Goal: Information Seeking & Learning: Learn about a topic

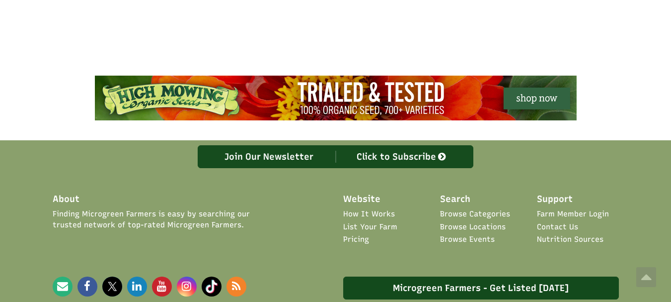
scroll to position [827, 0]
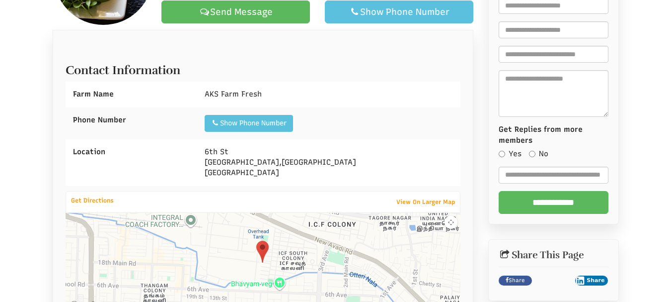
scroll to position [200, 0]
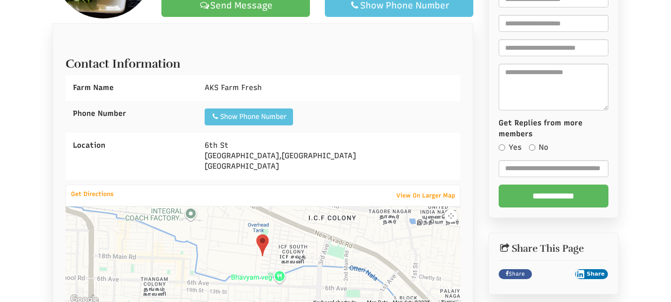
select select "Language Translate Widget"
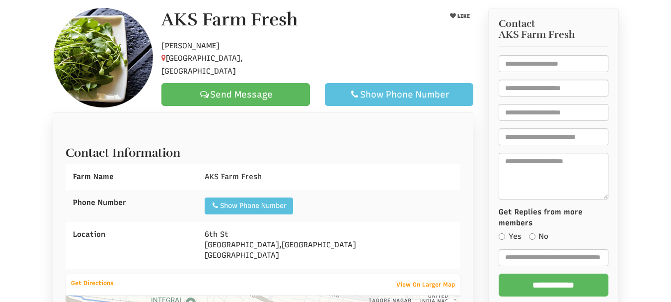
scroll to position [103, 0]
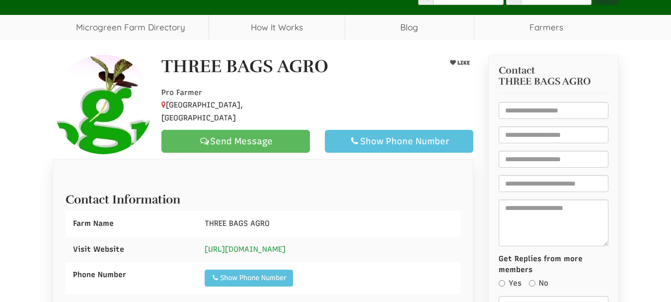
scroll to position [94, 0]
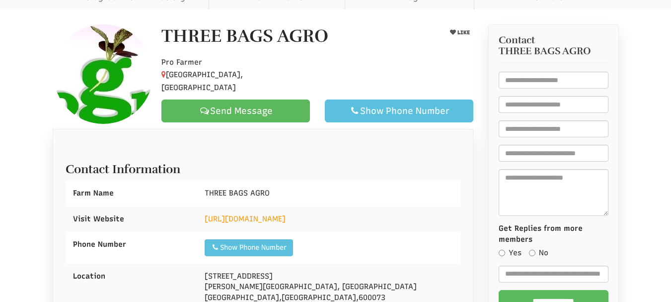
drag, startPoint x: 157, startPoint y: 41, endPoint x: 334, endPoint y: 39, distance: 176.4
click at [334, 39] on div "THREE BAGS AGRO" at bounding box center [290, 38] width 272 height 25
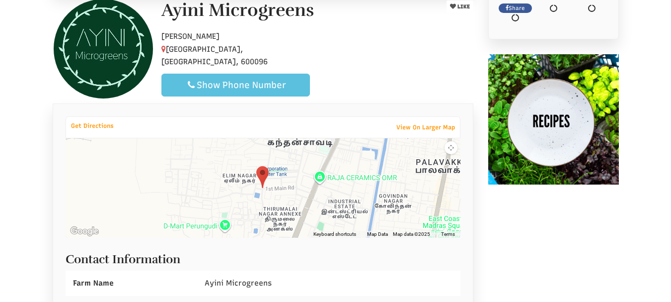
scroll to position [213, 0]
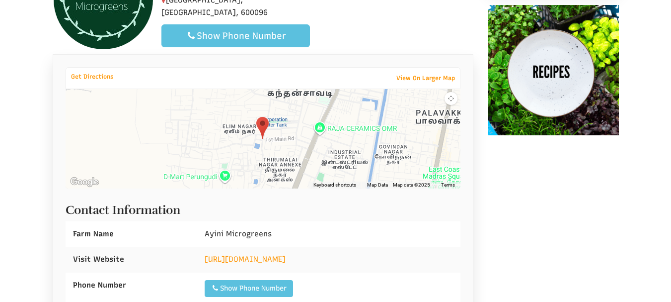
select select "Language Translate Widget"
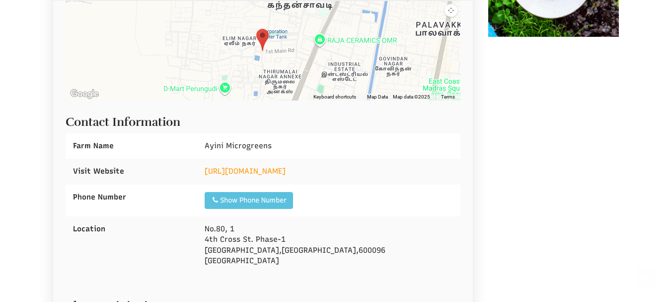
scroll to position [329, 0]
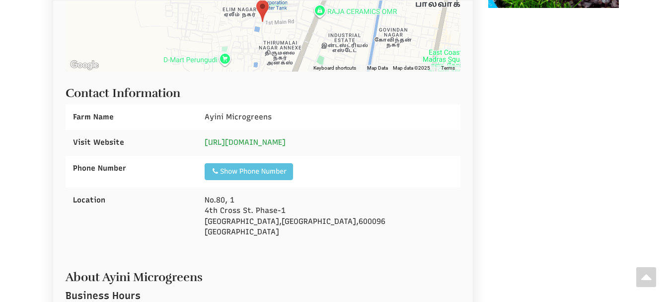
click at [286, 141] on link "https://ayini-microgreens.business.site/" at bounding box center [245, 142] width 81 height 9
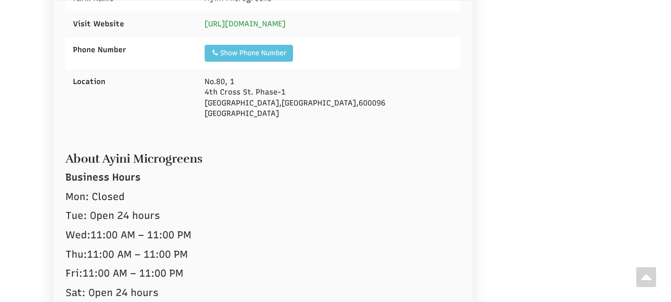
scroll to position [458, 0]
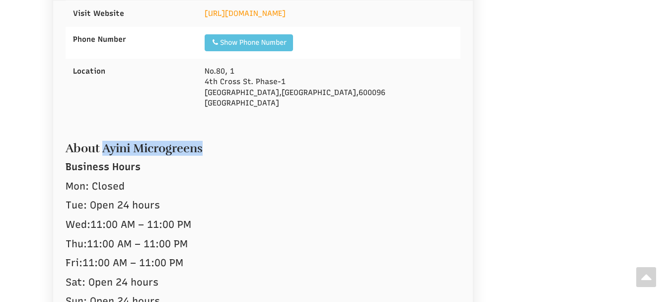
drag, startPoint x: 105, startPoint y: 146, endPoint x: 206, endPoint y: 145, distance: 100.8
click at [206, 145] on h2 "About Ayini Microgreens" at bounding box center [263, 146] width 395 height 18
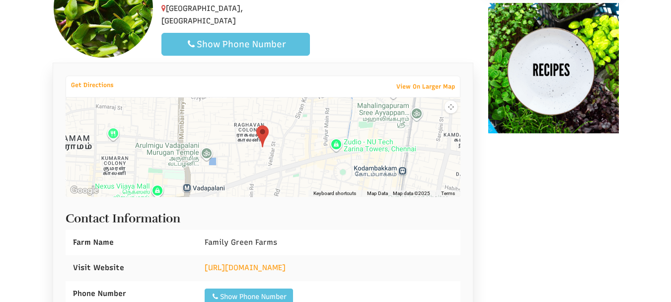
select select "Language Translate Widget"
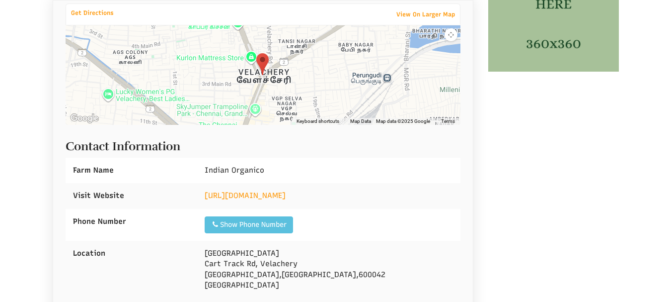
select select "Language Translate Widget"
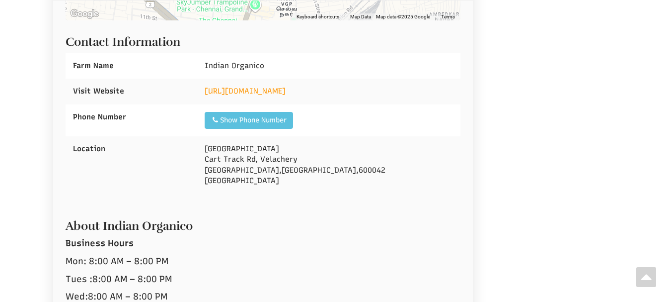
scroll to position [374, 0]
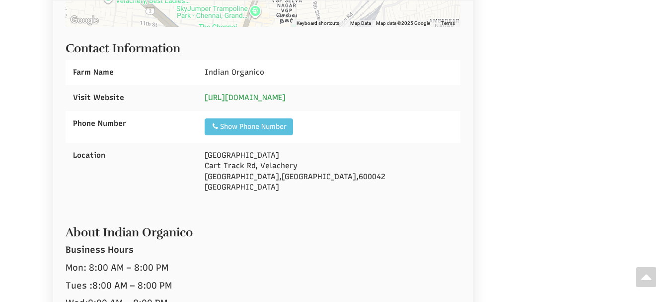
click at [286, 99] on link "[URL][DOMAIN_NAME]" at bounding box center [245, 97] width 81 height 9
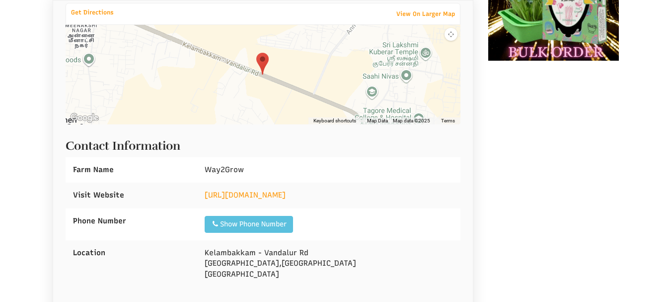
select select "Language Translate Widget"
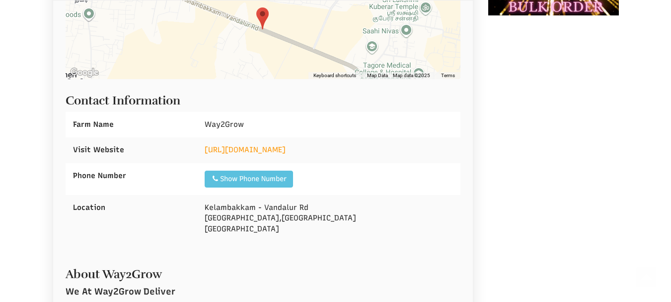
scroll to position [324, 0]
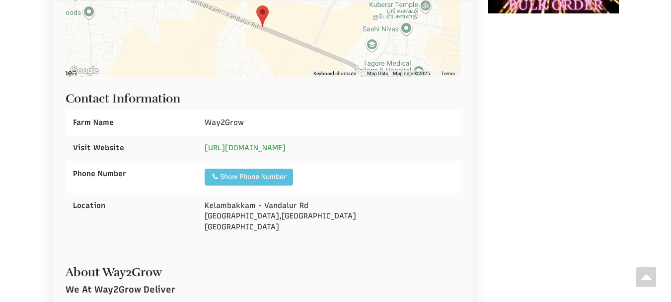
click at [278, 144] on link "[URL][DOMAIN_NAME]" at bounding box center [245, 147] width 81 height 9
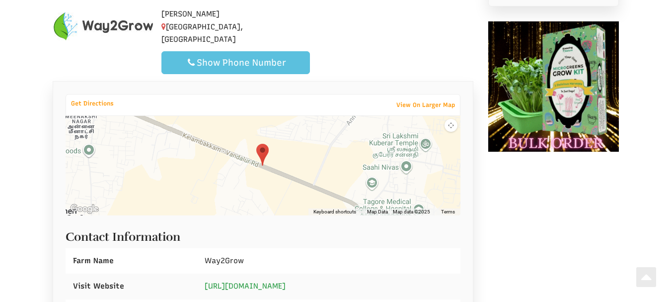
scroll to position [125, 0]
